Goal: Transaction & Acquisition: Purchase product/service

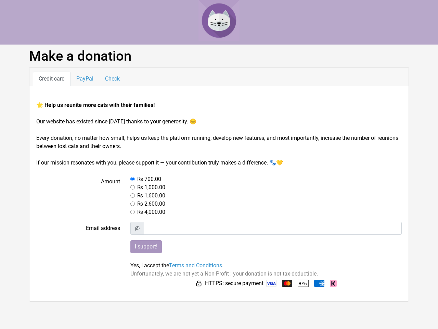
click at [154, 294] on body "Make a donation Credit card PayPal Check 🌟 Help us reunite more cats with their…" at bounding box center [219, 150] width 438 height 301
click at [130, 301] on html "Make a donation Credit card PayPal Check 🌟 Help us reunite more cats with their…" at bounding box center [219, 150] width 438 height 301
